Goal: Task Accomplishment & Management: Manage account settings

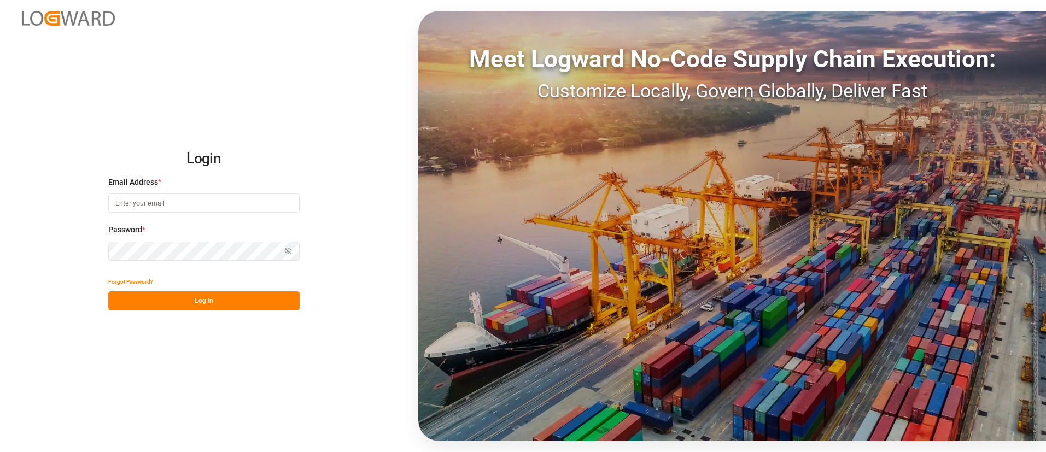
click at [185, 199] on input at bounding box center [203, 203] width 191 height 19
type input "[PERSON_NAME][EMAIL_ADDRESS][DOMAIN_NAME]"
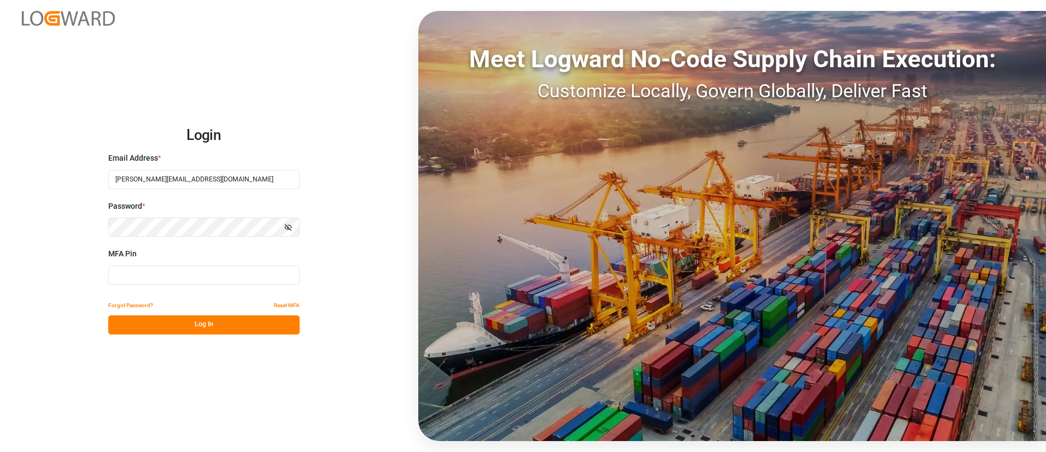
type input "613291"
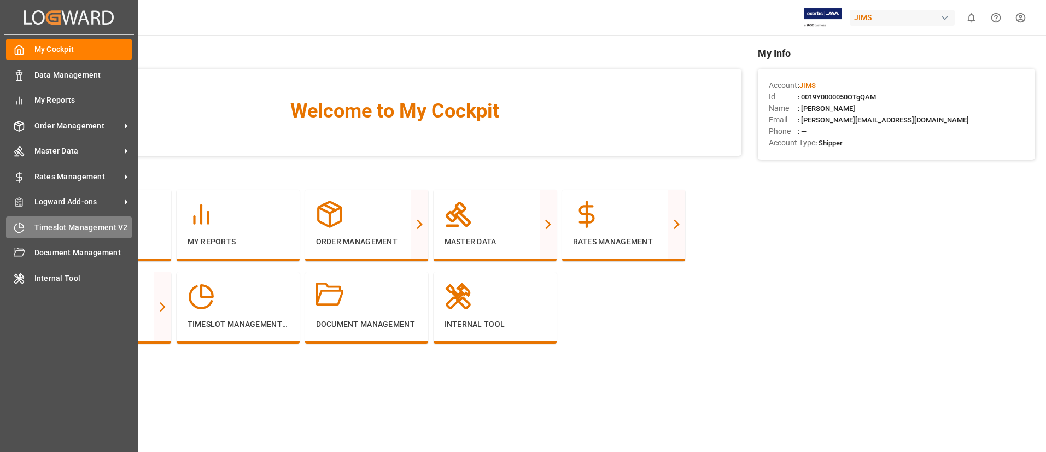
click at [61, 231] on span "Timeslot Management V2" at bounding box center [83, 227] width 98 height 11
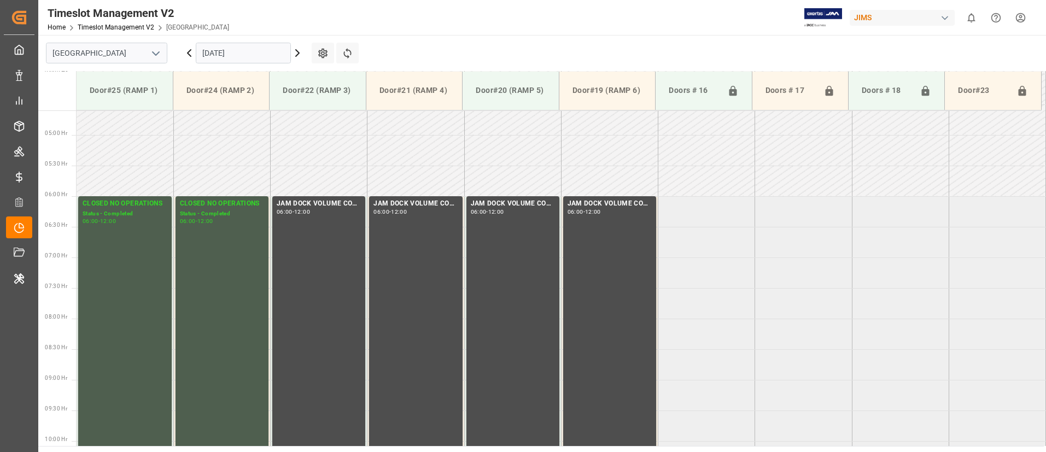
scroll to position [282, 0]
click at [154, 53] on polyline "open menu" at bounding box center [156, 53] width 7 height 3
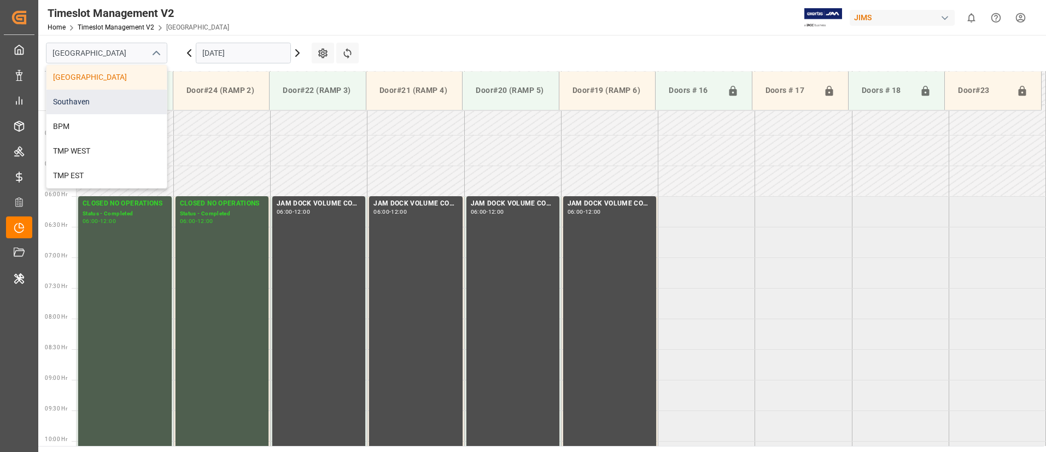
click at [123, 104] on div "Southaven" at bounding box center [106, 102] width 120 height 25
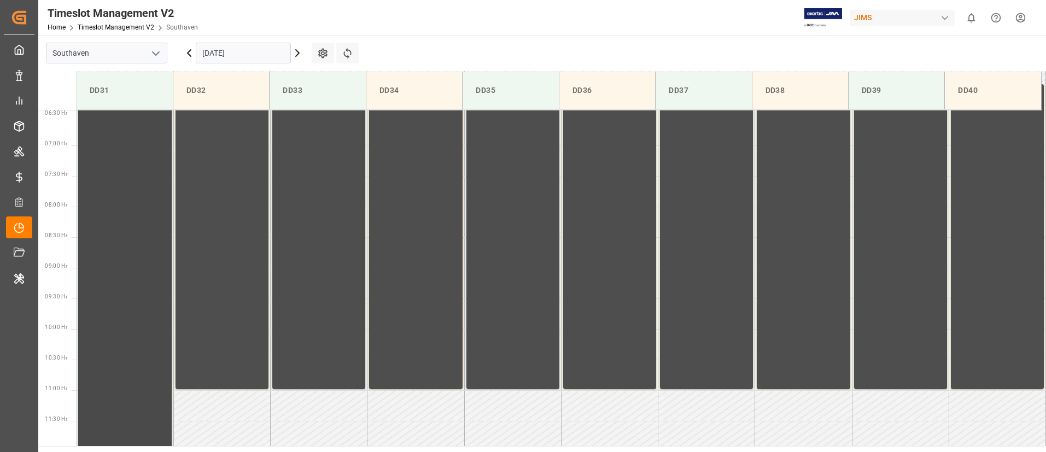
scroll to position [391, 0]
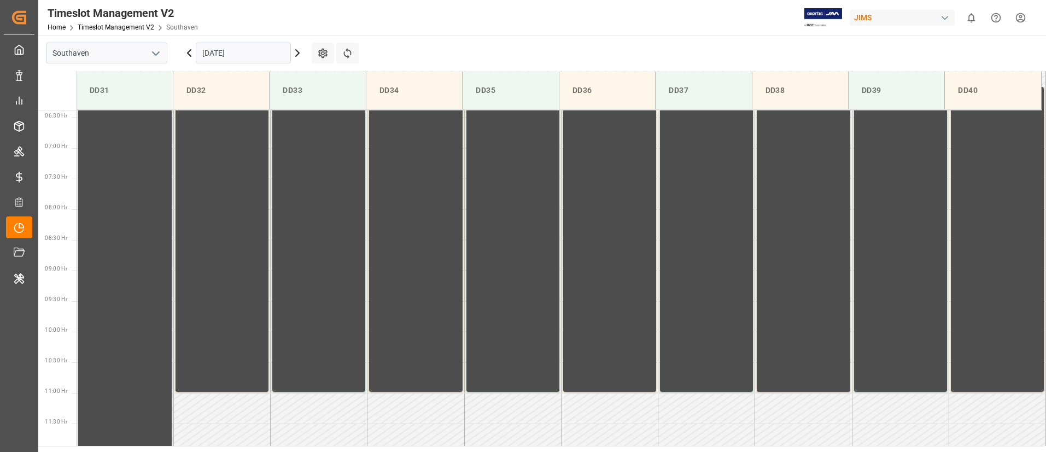
click at [193, 51] on icon at bounding box center [189, 52] width 13 height 13
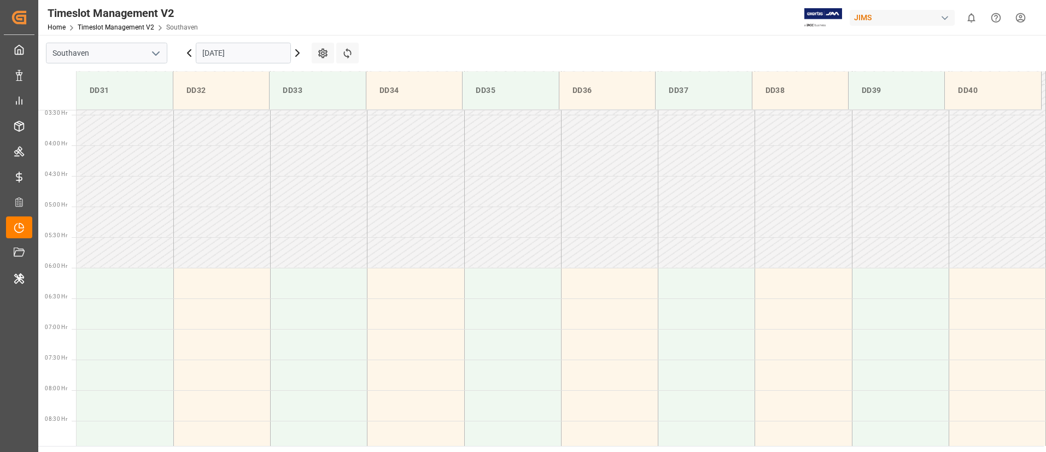
scroll to position [323, 0]
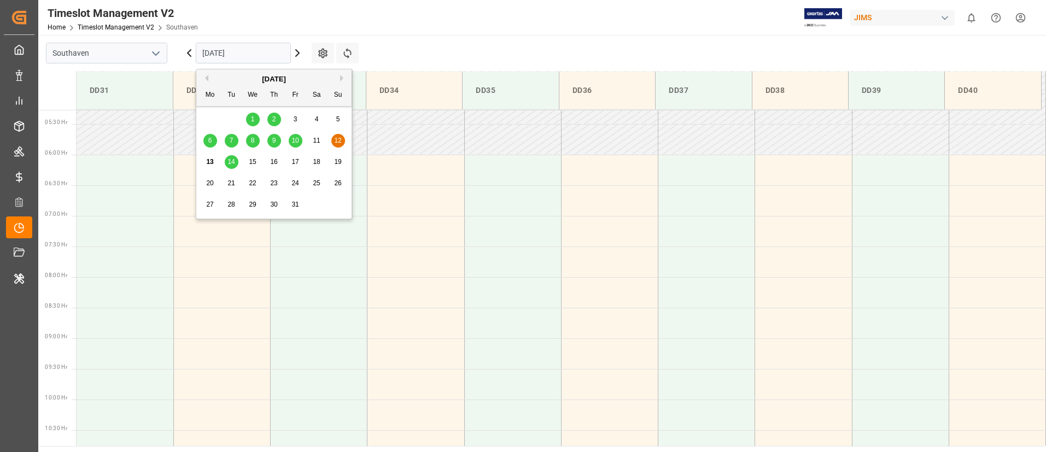
click at [217, 54] on input "[DATE]" at bounding box center [243, 53] width 95 height 21
click at [296, 141] on span "10" at bounding box center [295, 141] width 7 height 8
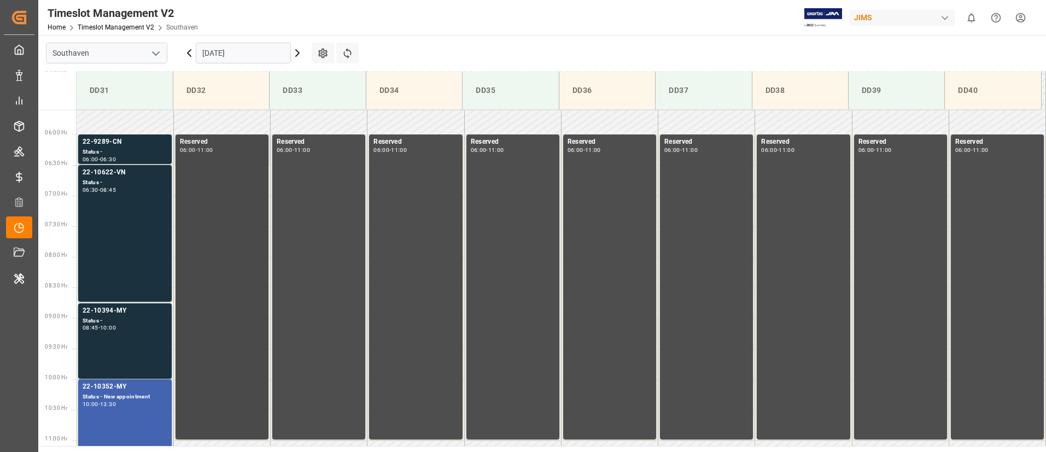
scroll to position [342, 0]
click at [267, 58] on input "[DATE]" at bounding box center [243, 53] width 95 height 21
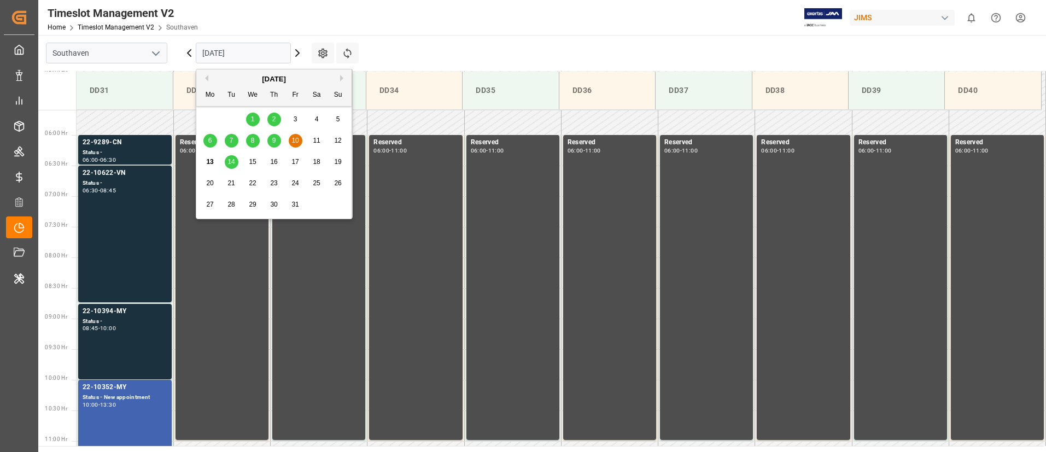
click at [294, 120] on span "3" at bounding box center [296, 119] width 4 height 8
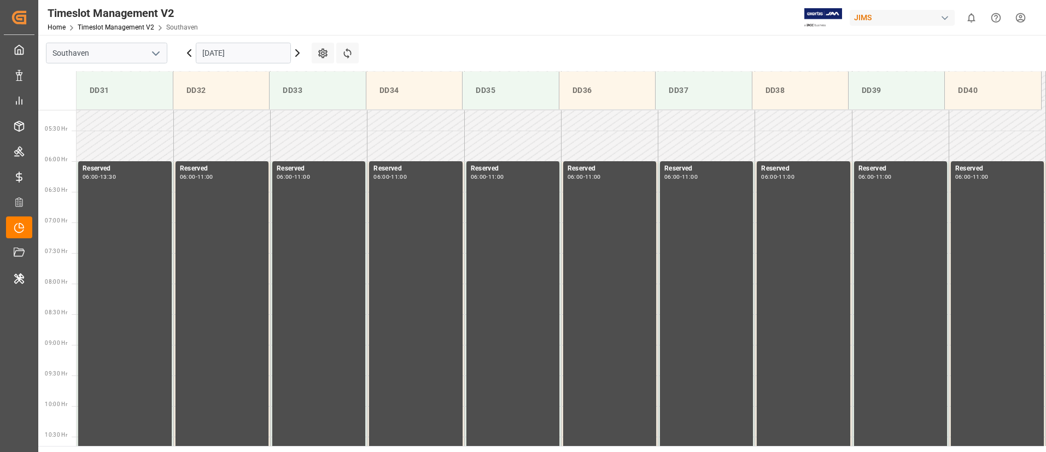
scroll to position [314, 0]
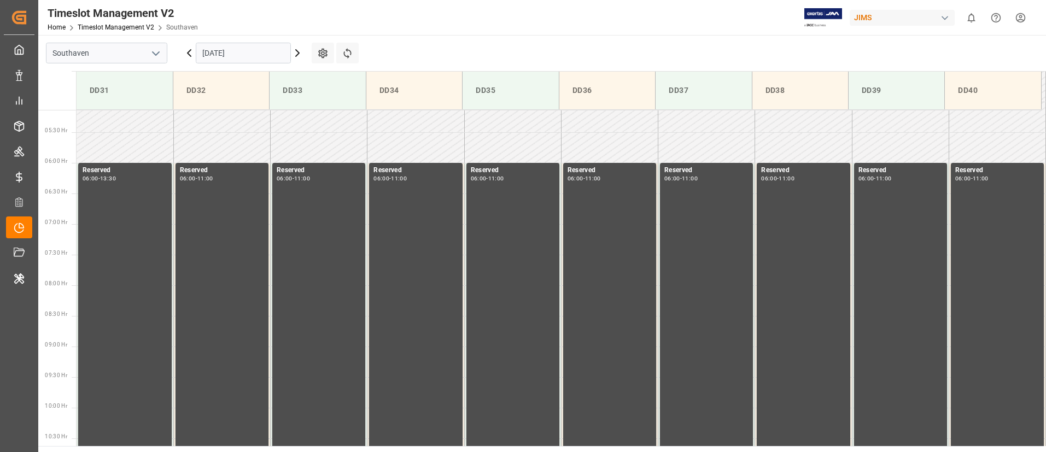
click at [240, 48] on input "[DATE]" at bounding box center [243, 53] width 95 height 21
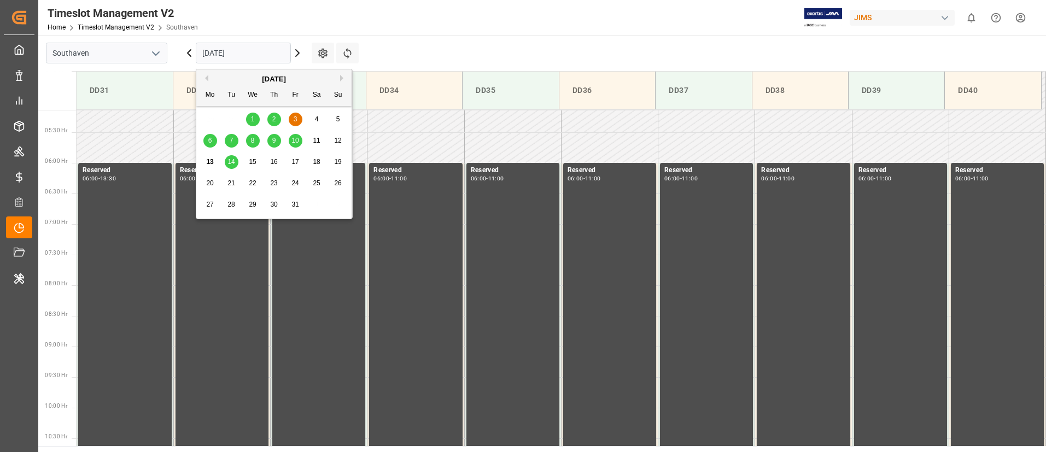
click at [299, 164] on div "17" at bounding box center [296, 162] width 14 height 13
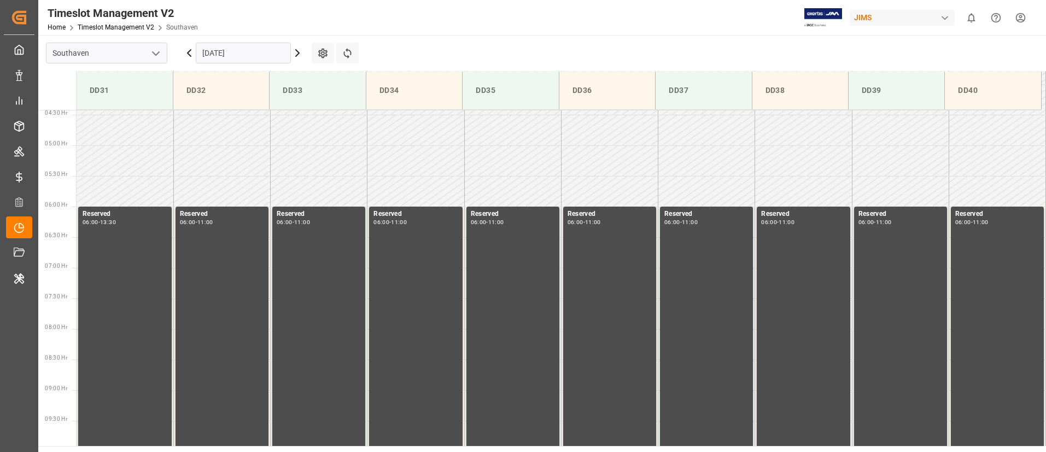
scroll to position [271, 0]
click at [158, 296] on div "Reserved 06:00 - 13:30" at bounding box center [125, 436] width 85 height 454
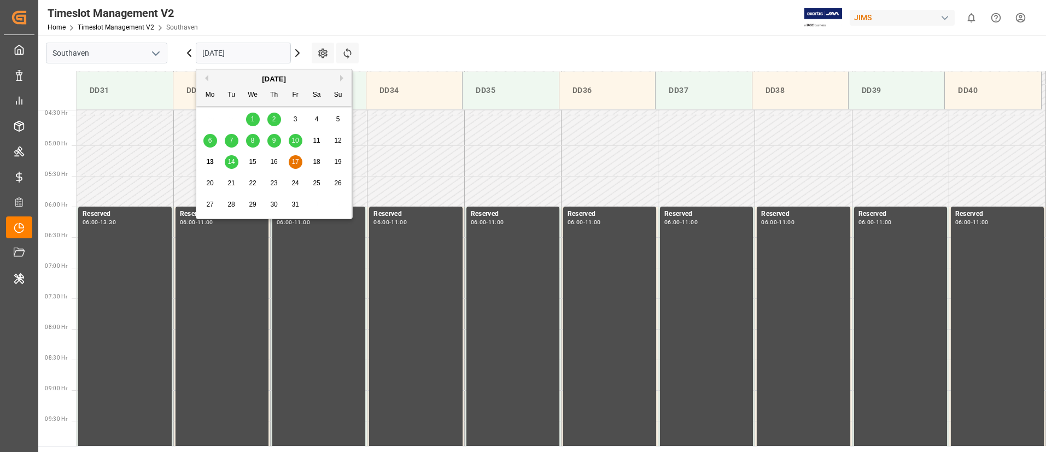
click at [260, 46] on input "[DATE]" at bounding box center [243, 53] width 95 height 21
click at [296, 180] on span "24" at bounding box center [295, 183] width 7 height 8
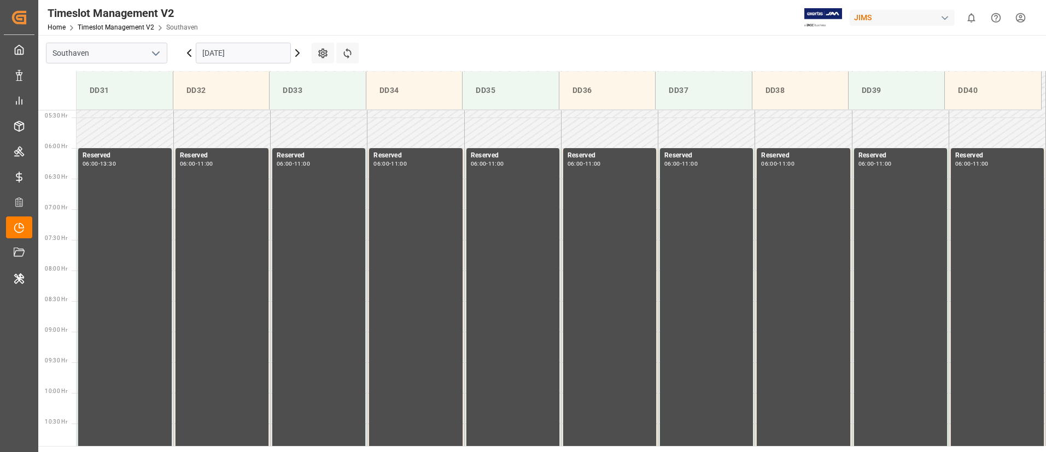
scroll to position [334, 0]
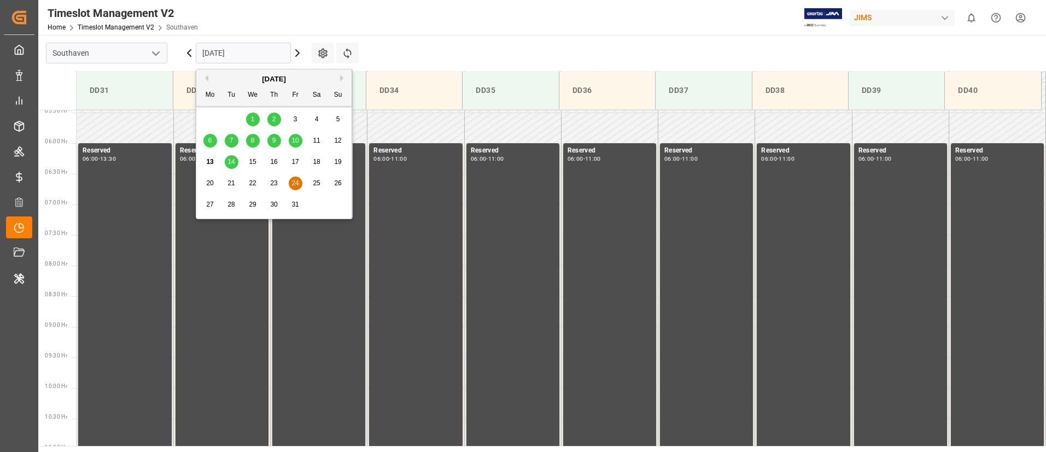
click at [261, 56] on input "[DATE]" at bounding box center [243, 53] width 95 height 21
click at [294, 142] on span "10" at bounding box center [295, 141] width 7 height 8
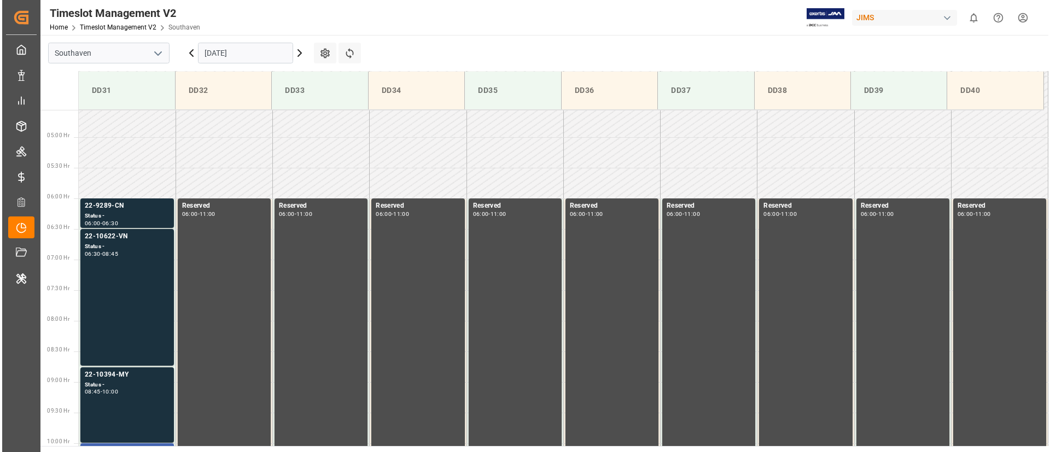
scroll to position [278, 0]
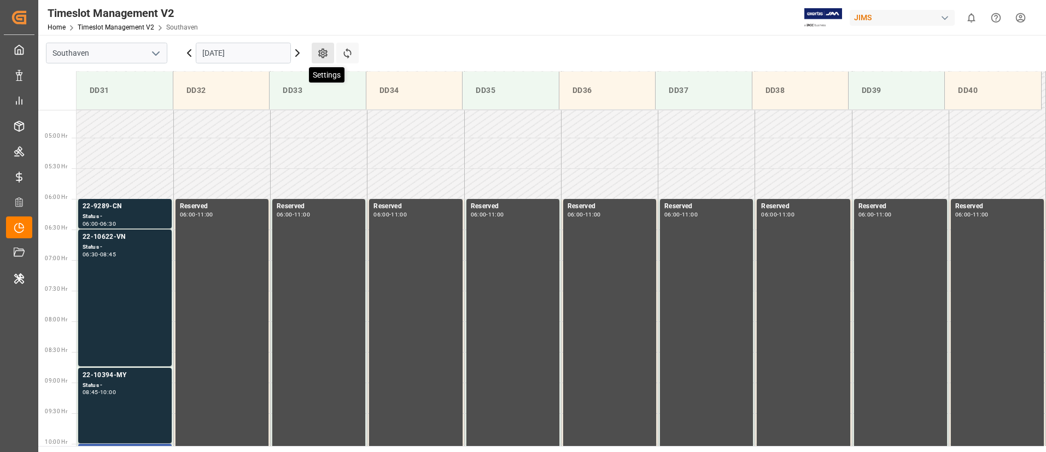
click at [324, 50] on icon at bounding box center [322, 54] width 9 height 10
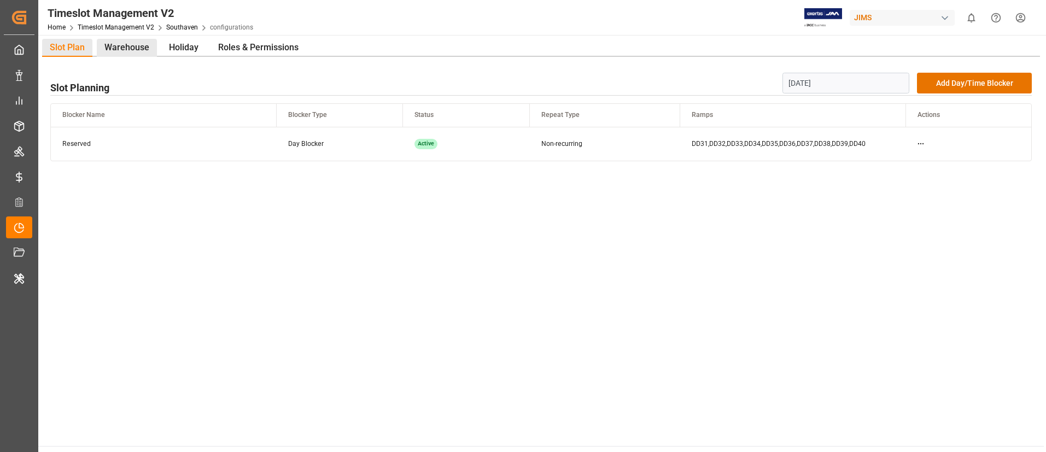
click at [112, 52] on div "Warehouse" at bounding box center [127, 48] width 60 height 18
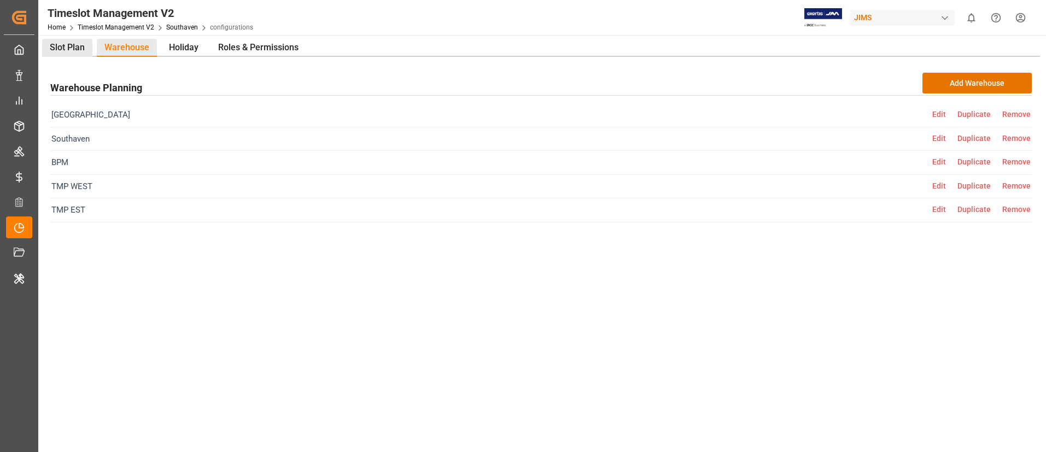
click at [67, 53] on div "Slot Plan" at bounding box center [67, 48] width 50 height 18
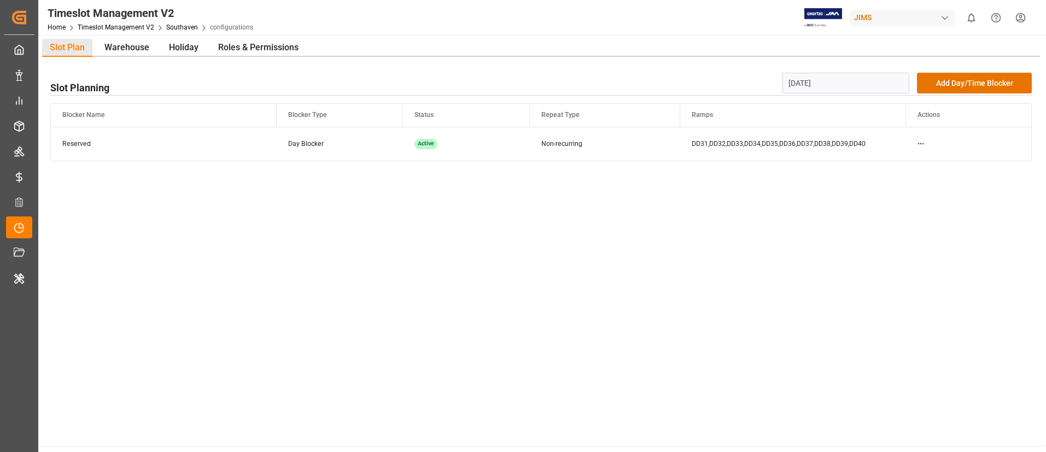
click at [940, 141] on td at bounding box center [969, 144] width 126 height 34
click at [915, 142] on td at bounding box center [969, 144] width 126 height 34
click at [920, 143] on html "Created by potrace 1.15, written by [PERSON_NAME] [DATE]-[DATE] Created by potr…" at bounding box center [523, 226] width 1046 height 452
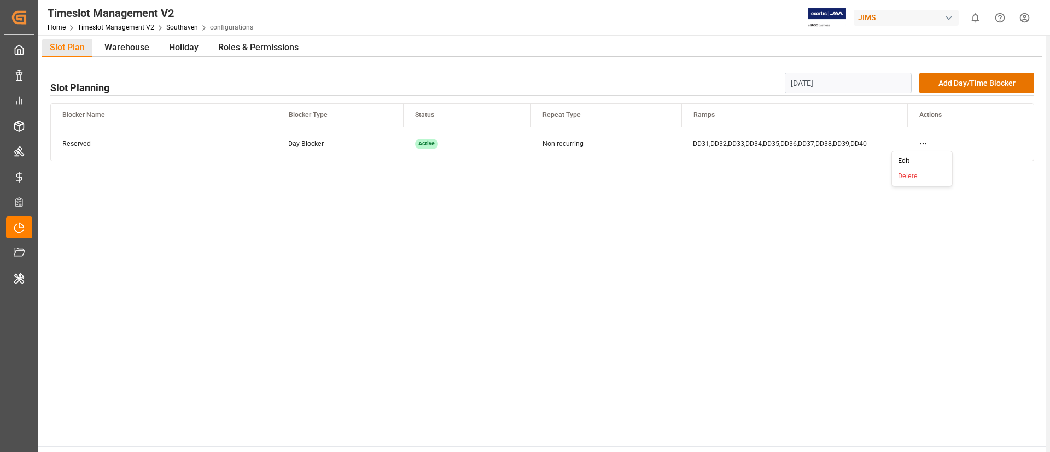
click at [905, 160] on div "Edit" at bounding box center [922, 161] width 56 height 15
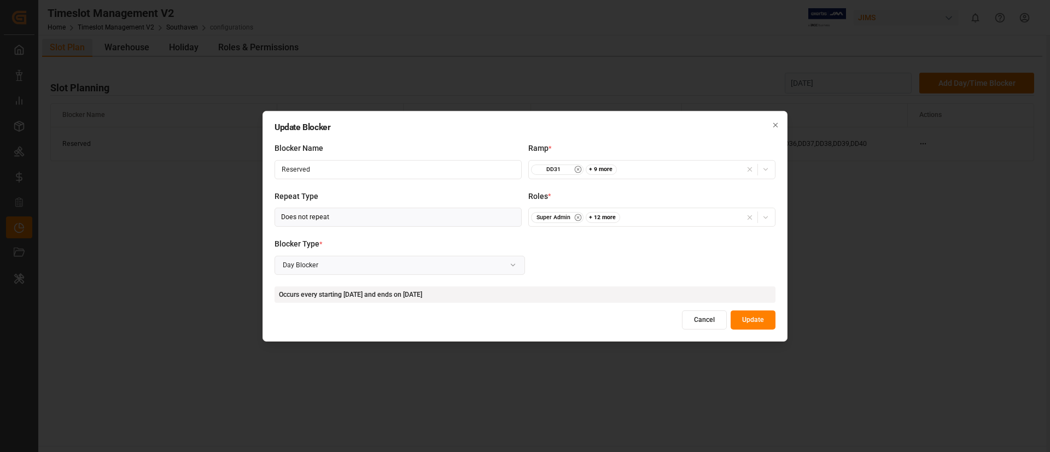
click at [644, 215] on div "Super Admin + 12 more" at bounding box center [652, 217] width 242 height 11
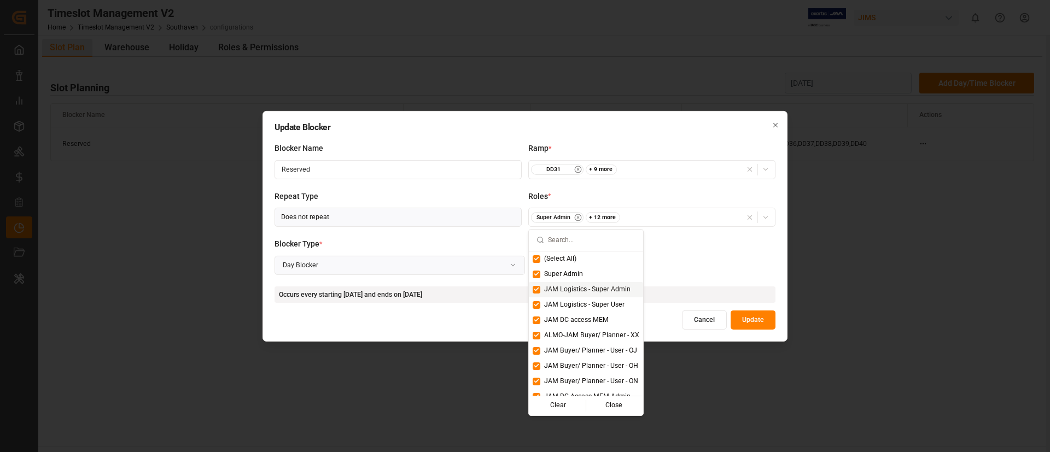
click at [700, 263] on div "Blocker Type * Day Blocker" at bounding box center [525, 262] width 501 height 48
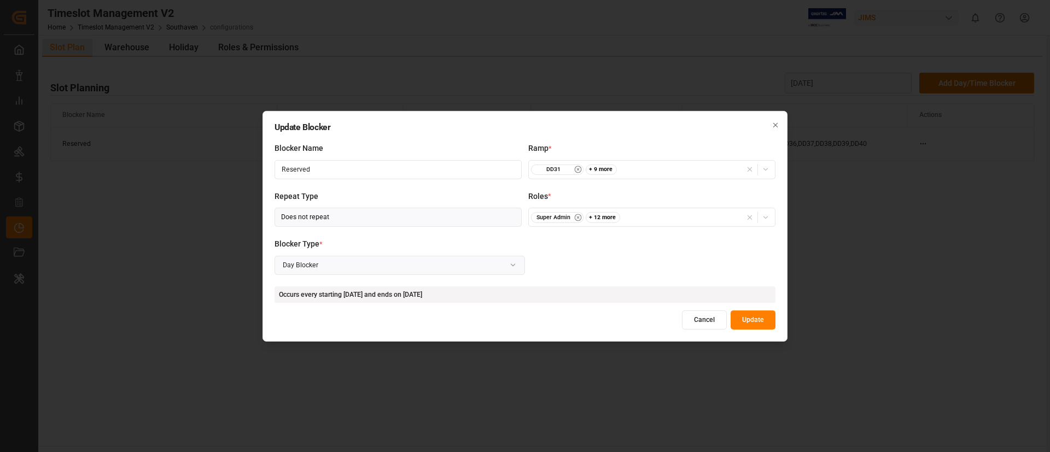
click at [659, 167] on div "DD31 + 9 more" at bounding box center [652, 169] width 242 height 11
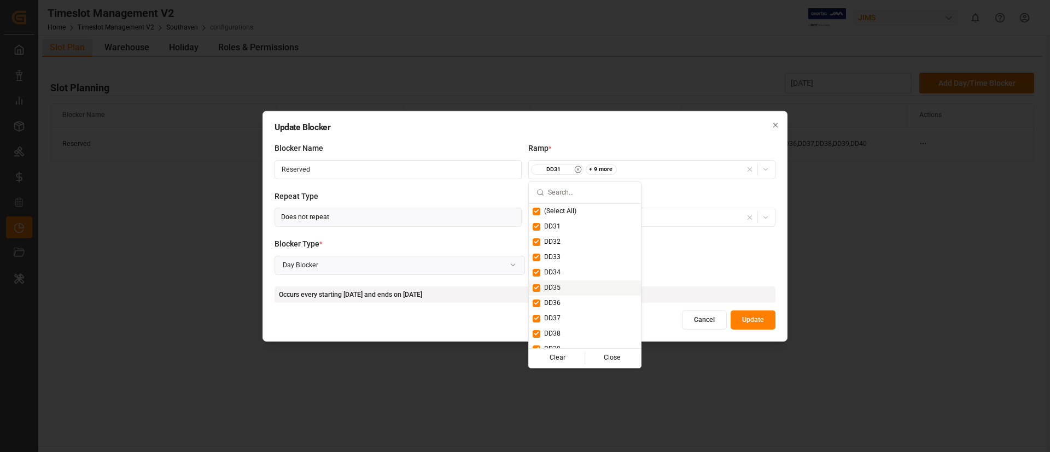
scroll to position [24, 0]
click at [696, 269] on div "Blocker Type * Day Blocker" at bounding box center [525, 262] width 501 height 48
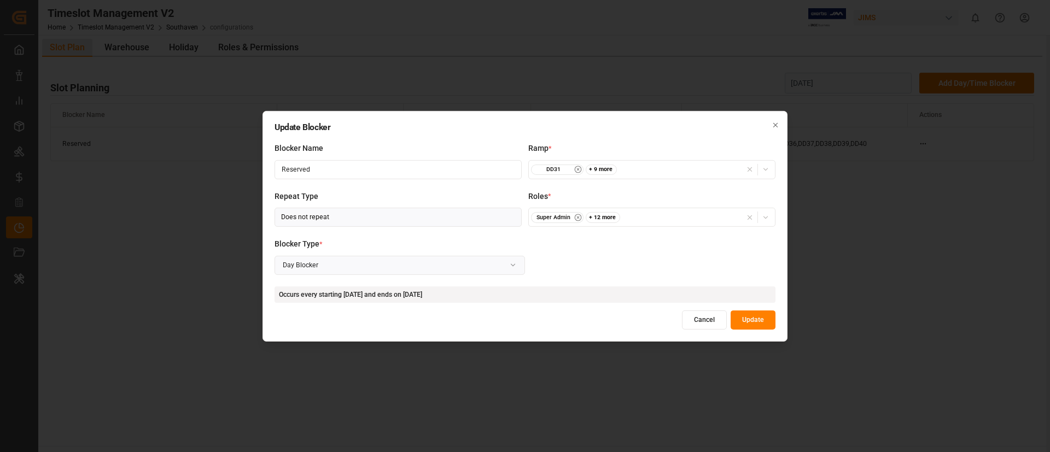
click at [688, 316] on button "Cancel" at bounding box center [704, 320] width 45 height 19
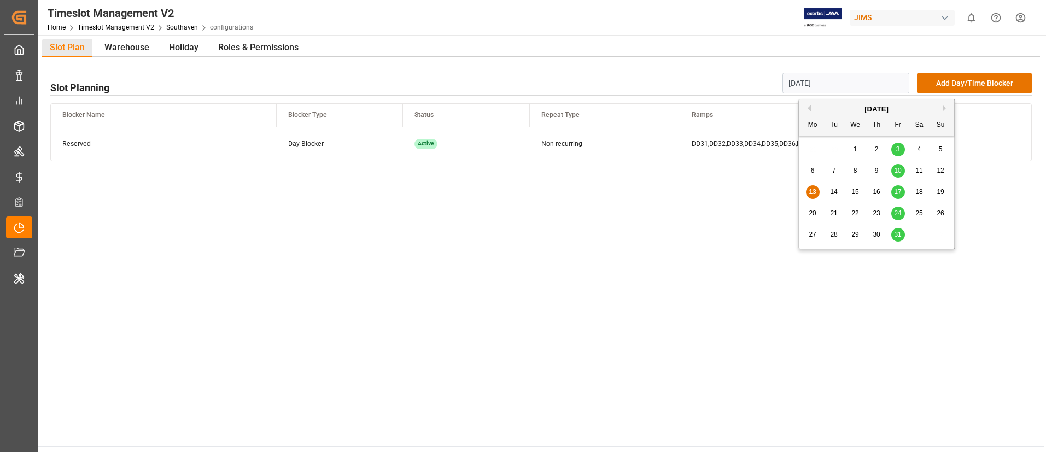
click at [818, 85] on input "[DATE]" at bounding box center [846, 83] width 127 height 21
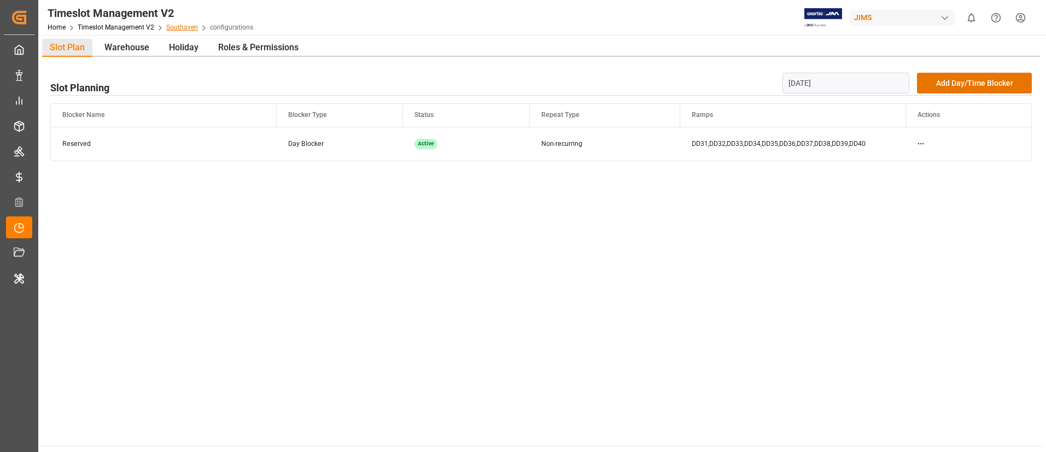
click at [174, 27] on link "Southaven" at bounding box center [182, 28] width 32 height 8
click at [842, 82] on input "[DATE]" at bounding box center [846, 83] width 127 height 21
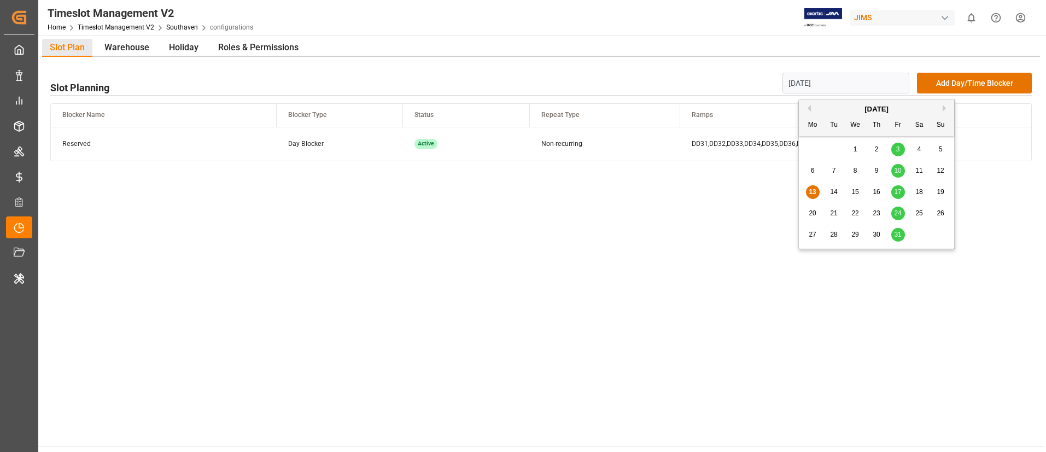
click at [898, 169] on span "10" at bounding box center [897, 171] width 7 height 8
type input "[DATE]"
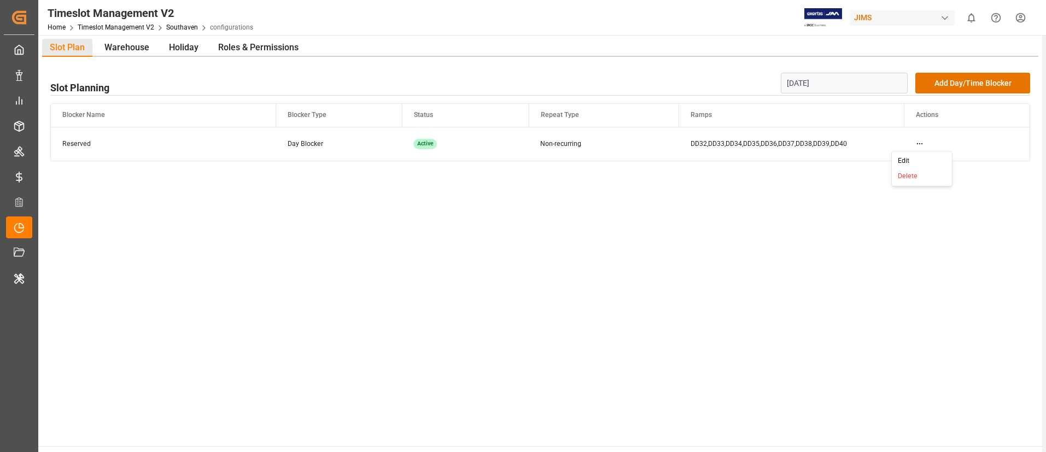
click at [920, 144] on html "Created by potrace 1.15, written by [PERSON_NAME] [DATE]-[DATE] Created by potr…" at bounding box center [523, 226] width 1046 height 452
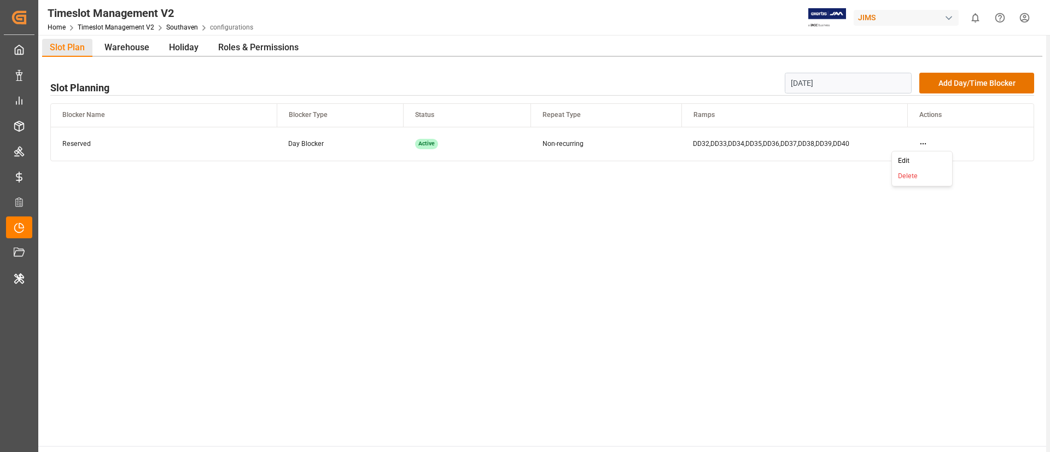
click at [901, 160] on div "Edit" at bounding box center [922, 161] width 56 height 15
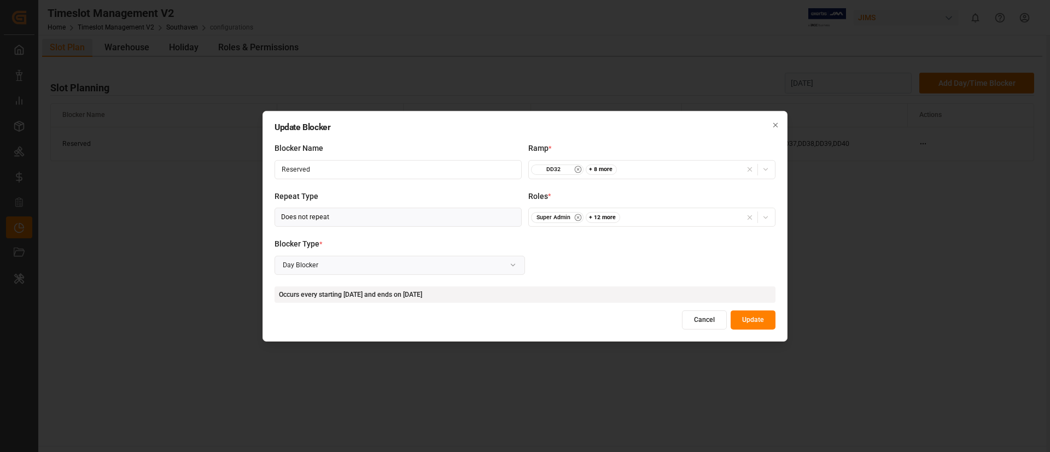
click at [655, 225] on button "Super Admin + 12 more" at bounding box center [651, 217] width 247 height 19
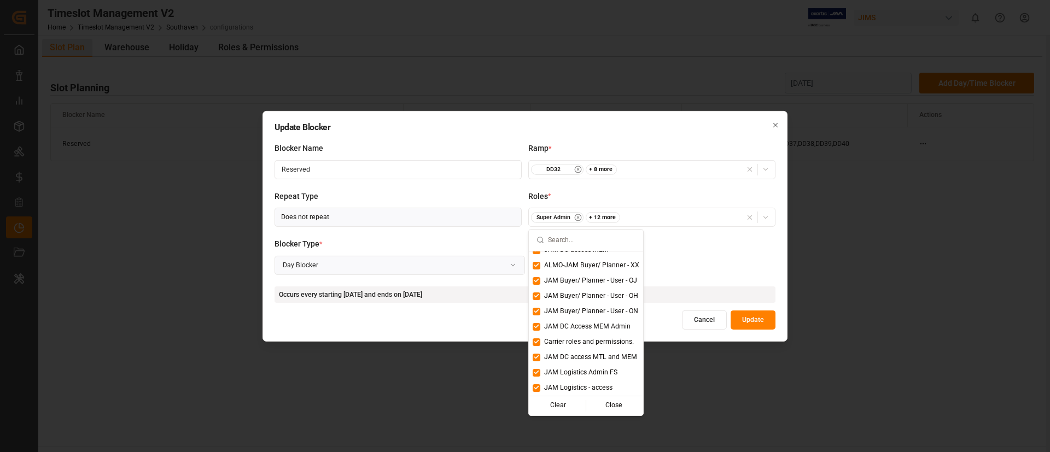
scroll to position [0, 0]
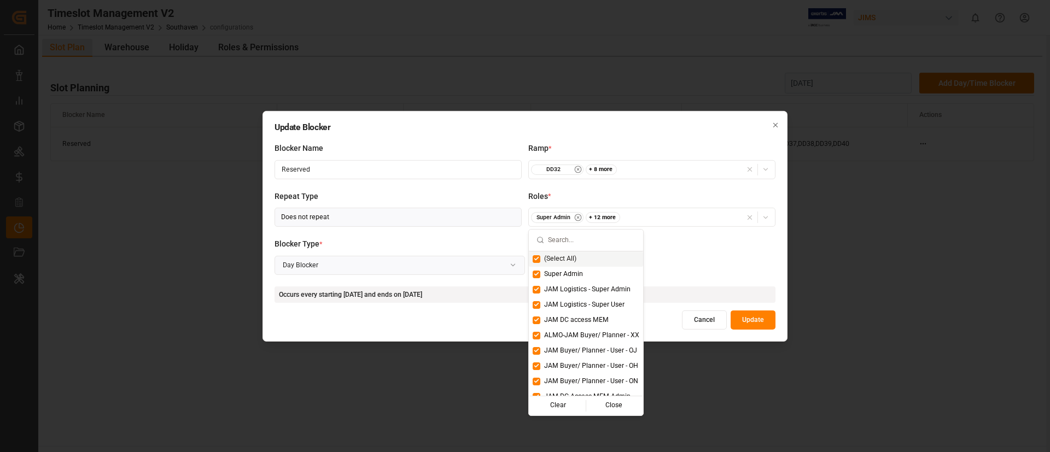
click at [659, 165] on div "DD32 + 8 more" at bounding box center [652, 169] width 242 height 11
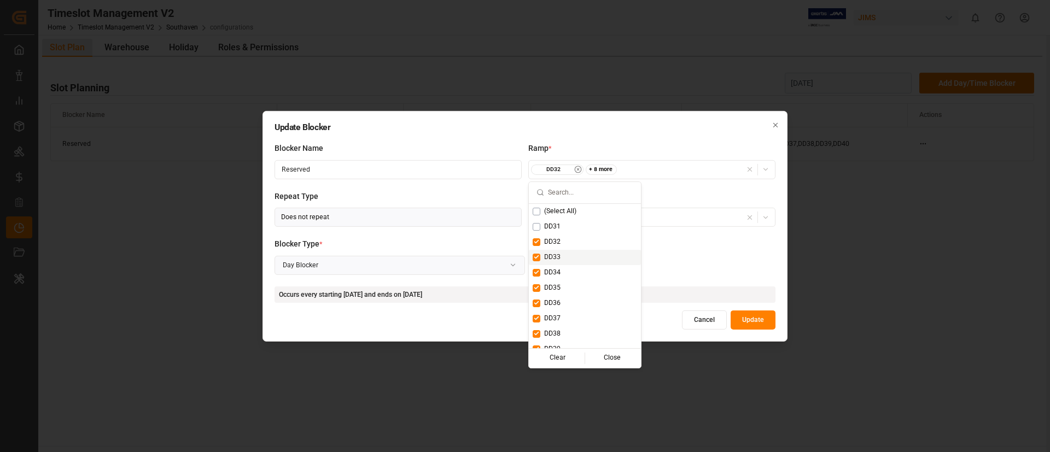
click at [718, 239] on div "Blocker Type * Day Blocker" at bounding box center [525, 262] width 501 height 48
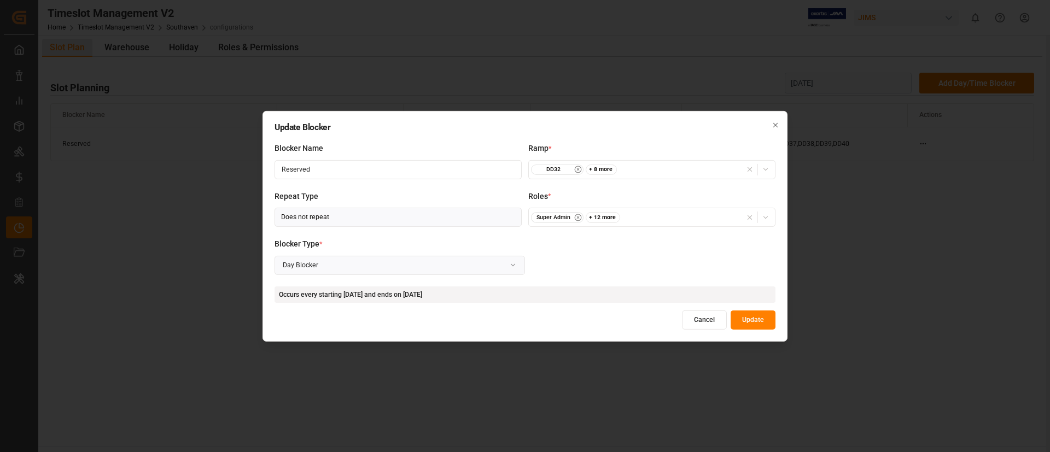
click at [706, 312] on button "Cancel" at bounding box center [704, 320] width 45 height 19
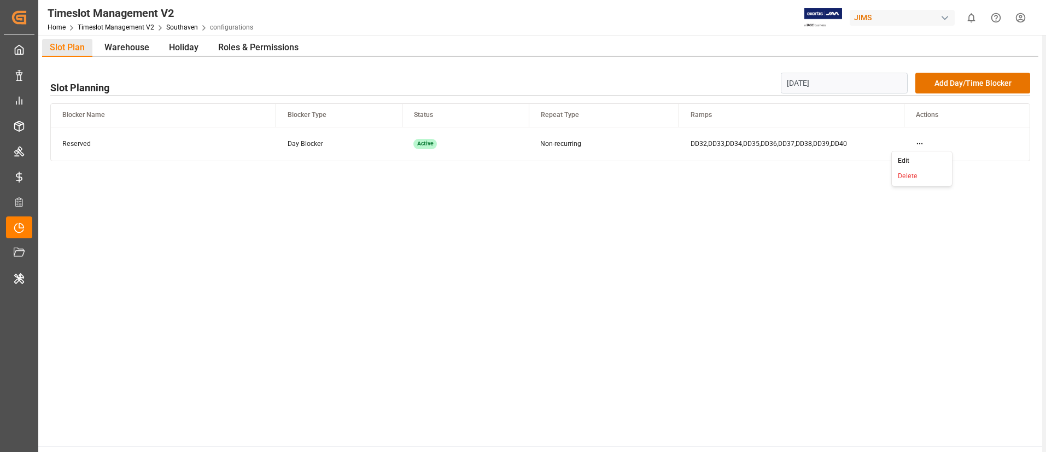
click at [918, 143] on html "Created by potrace 1.15, written by [PERSON_NAME] [DATE]-[DATE] Created by potr…" at bounding box center [523, 226] width 1046 height 452
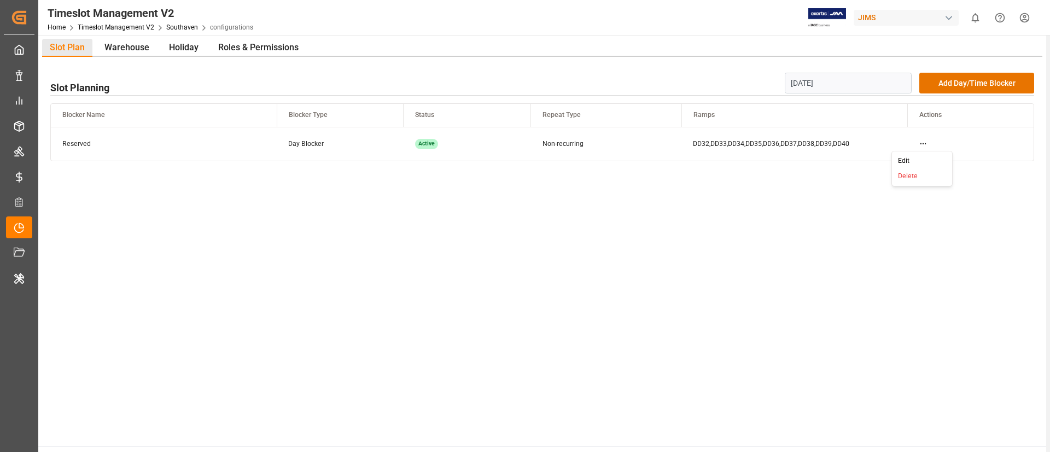
click at [909, 158] on div "Edit" at bounding box center [922, 161] width 56 height 15
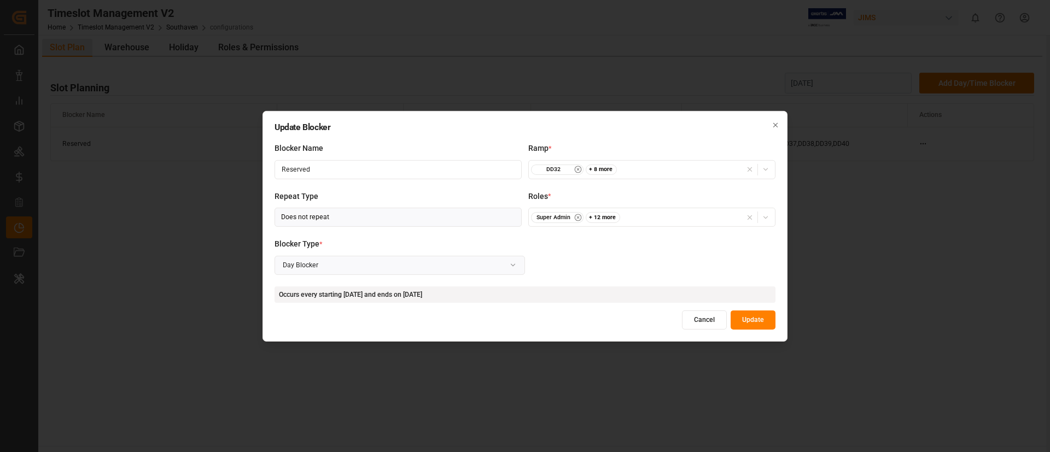
click at [774, 119] on button "Close" at bounding box center [776, 124] width 8 height 11
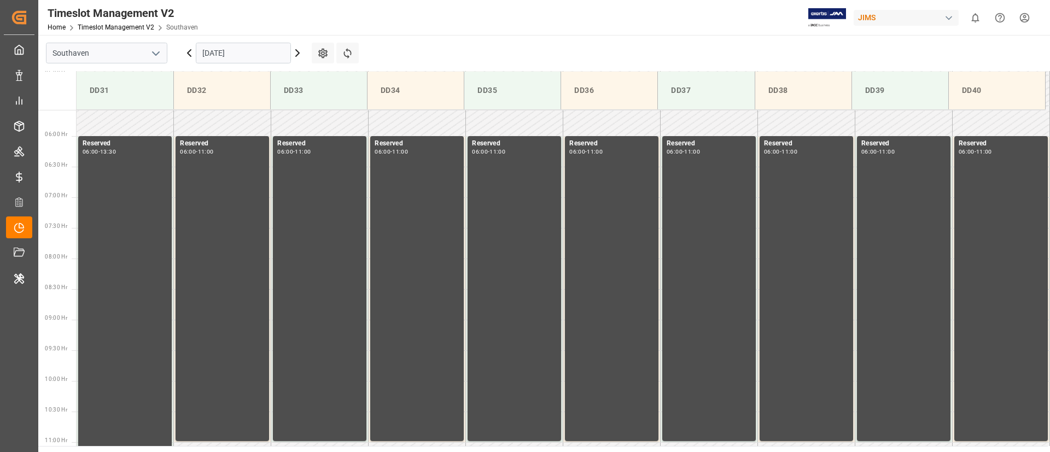
scroll to position [323, 0]
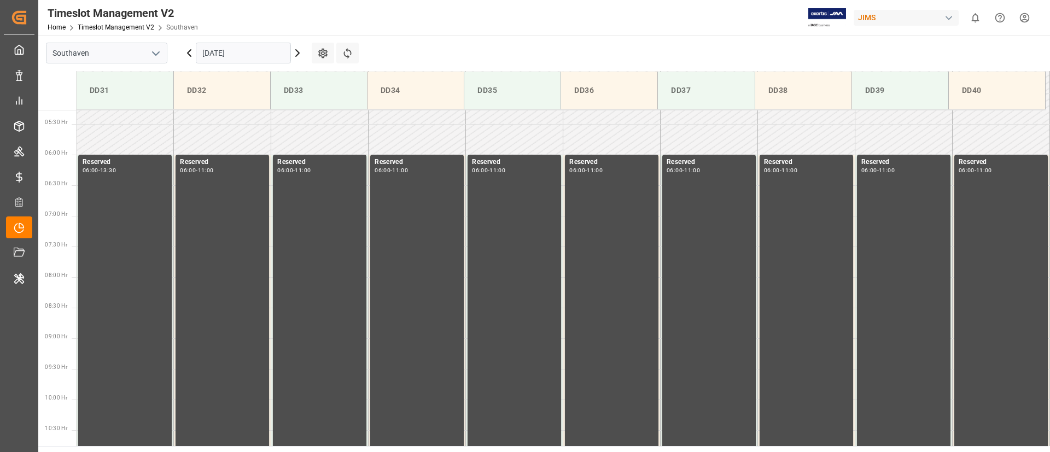
click at [232, 51] on input "[DATE]" at bounding box center [243, 53] width 95 height 21
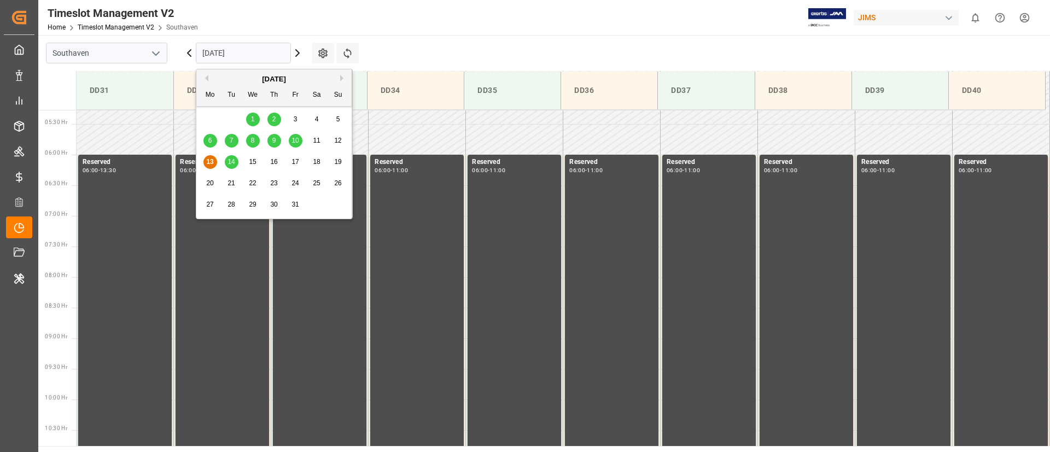
click at [289, 137] on div "10" at bounding box center [296, 141] width 14 height 13
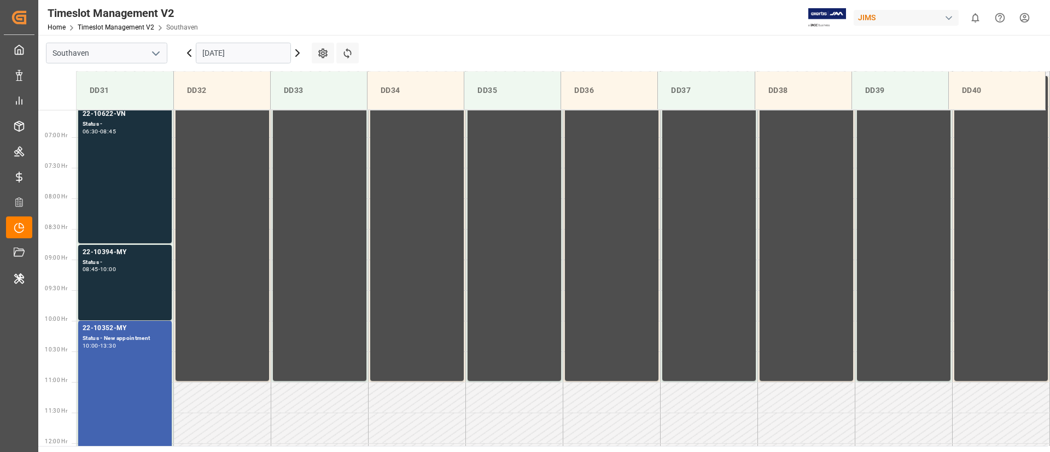
scroll to position [401, 0]
click at [206, 191] on div "Reserved 06:00 - 11:00" at bounding box center [222, 228] width 85 height 301
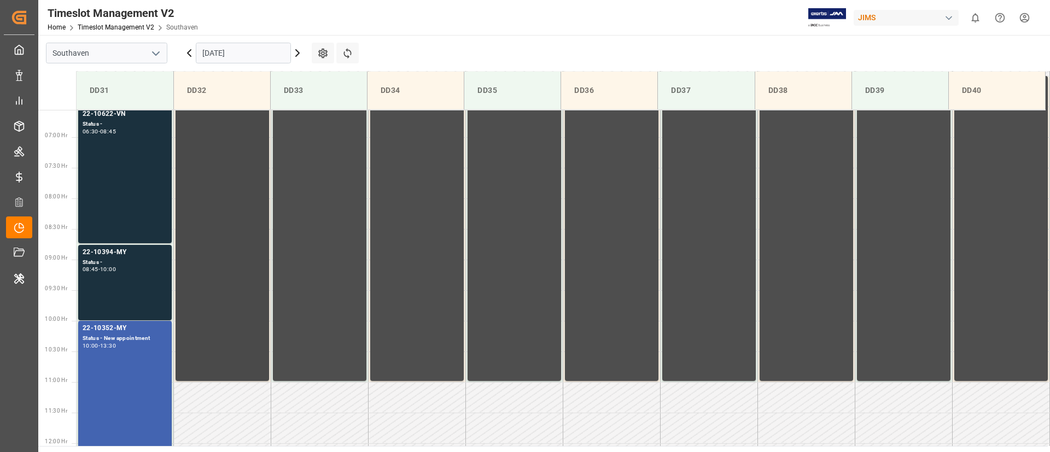
click at [206, 191] on div "Reserved 06:00 - 11:00" at bounding box center [222, 228] width 85 height 301
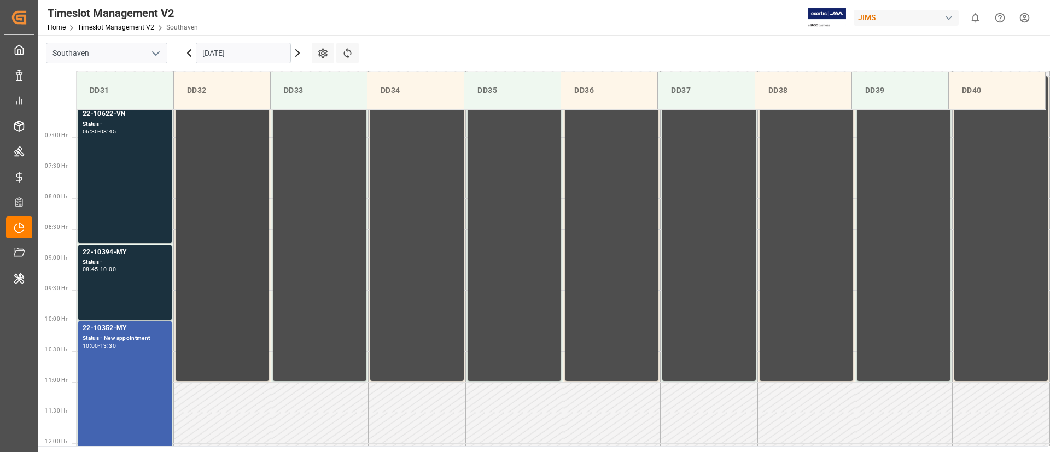
click at [206, 191] on div "Reserved 06:00 - 11:00" at bounding box center [222, 228] width 85 height 301
click at [217, 293] on div "Reserved 06:00 - 11:00" at bounding box center [222, 228] width 85 height 301
click at [131, 267] on div "08:45 - 10:00" at bounding box center [125, 270] width 85 height 6
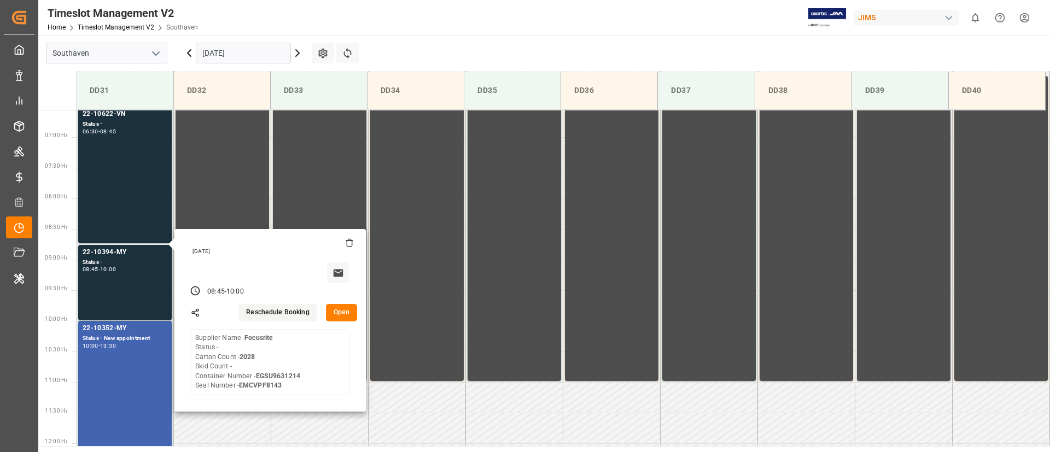
click at [271, 311] on button "Reschedule Booking" at bounding box center [277, 313] width 78 height 18
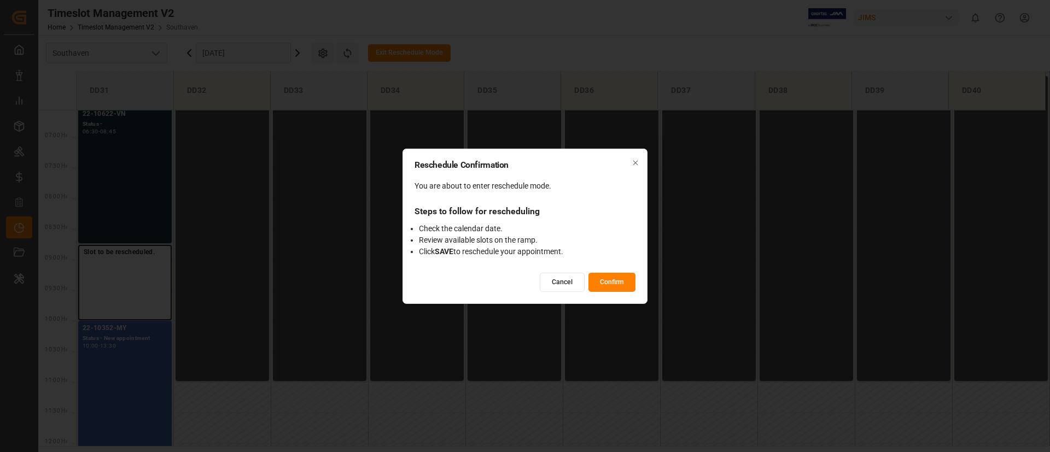
click at [617, 279] on button "Confirm" at bounding box center [611, 282] width 47 height 19
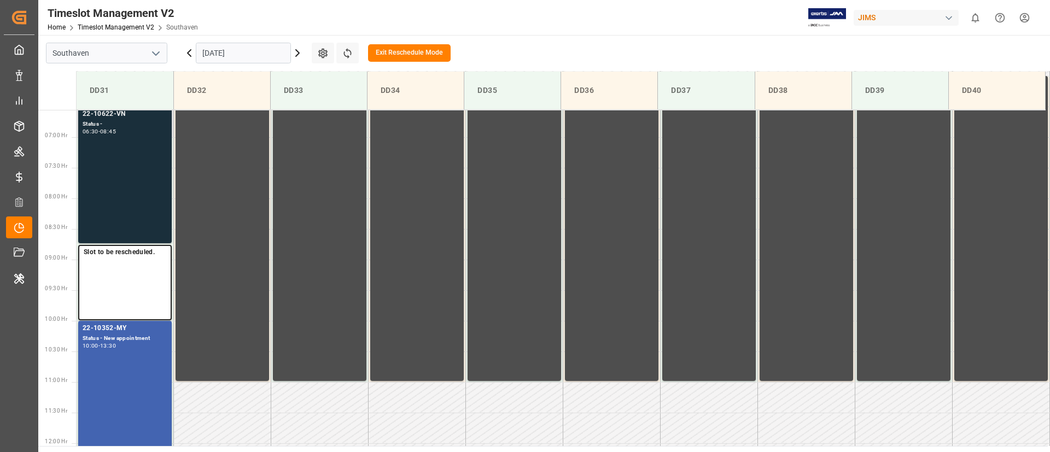
click at [148, 177] on div "22-10622-VN Status - 06:30 - 08:45" at bounding box center [125, 175] width 85 height 132
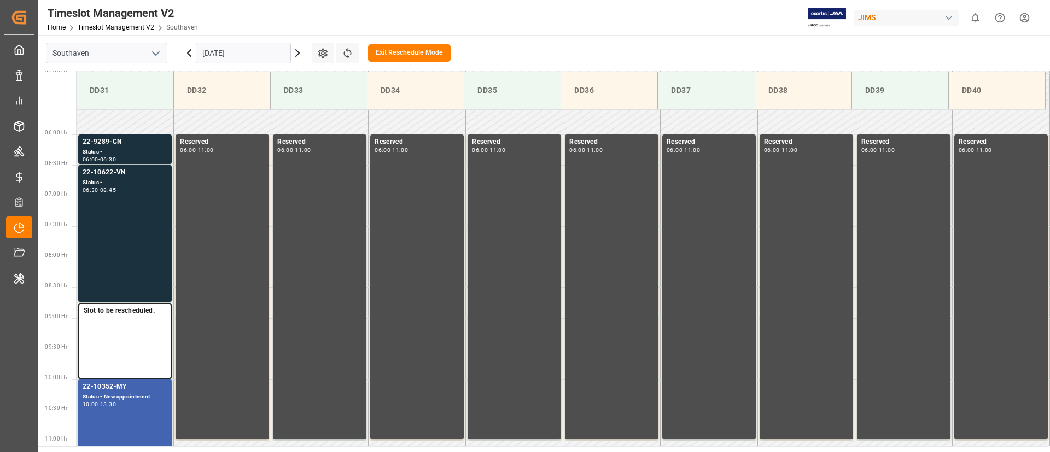
scroll to position [357, 0]
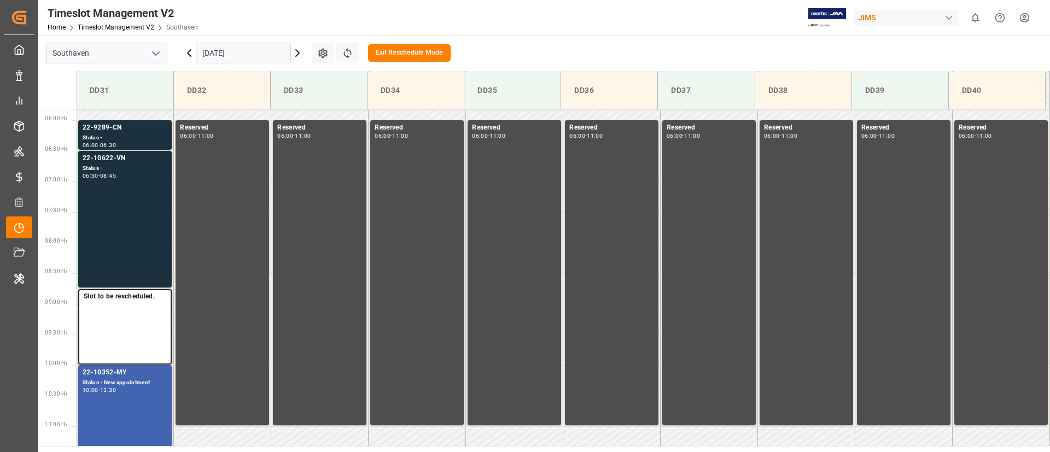
click at [415, 46] on button "Exit Reschedule Mode" at bounding box center [409, 53] width 83 height 18
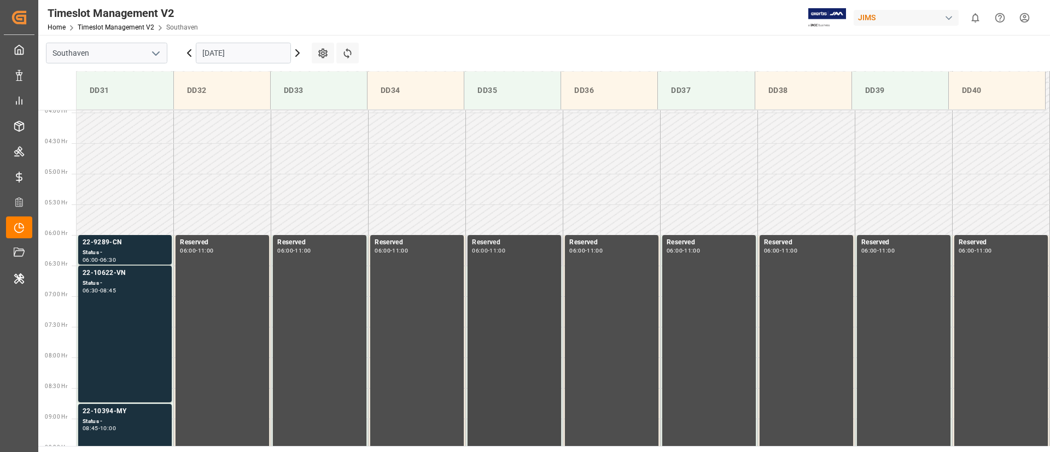
scroll to position [241, 0]
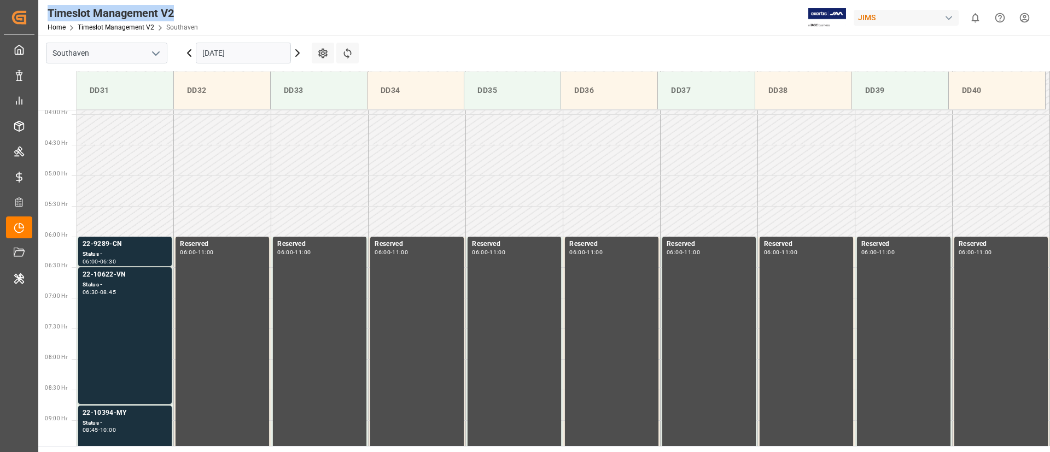
drag, startPoint x: 180, startPoint y: 13, endPoint x: 45, endPoint y: 12, distance: 135.1
click at [45, 12] on div "Timeslot Management V2 Home Timeslot Management V2 Southaven" at bounding box center [123, 17] width 158 height 35
copy div "Timeslot Management V2"
